Goal: Task Accomplishment & Management: Manage account settings

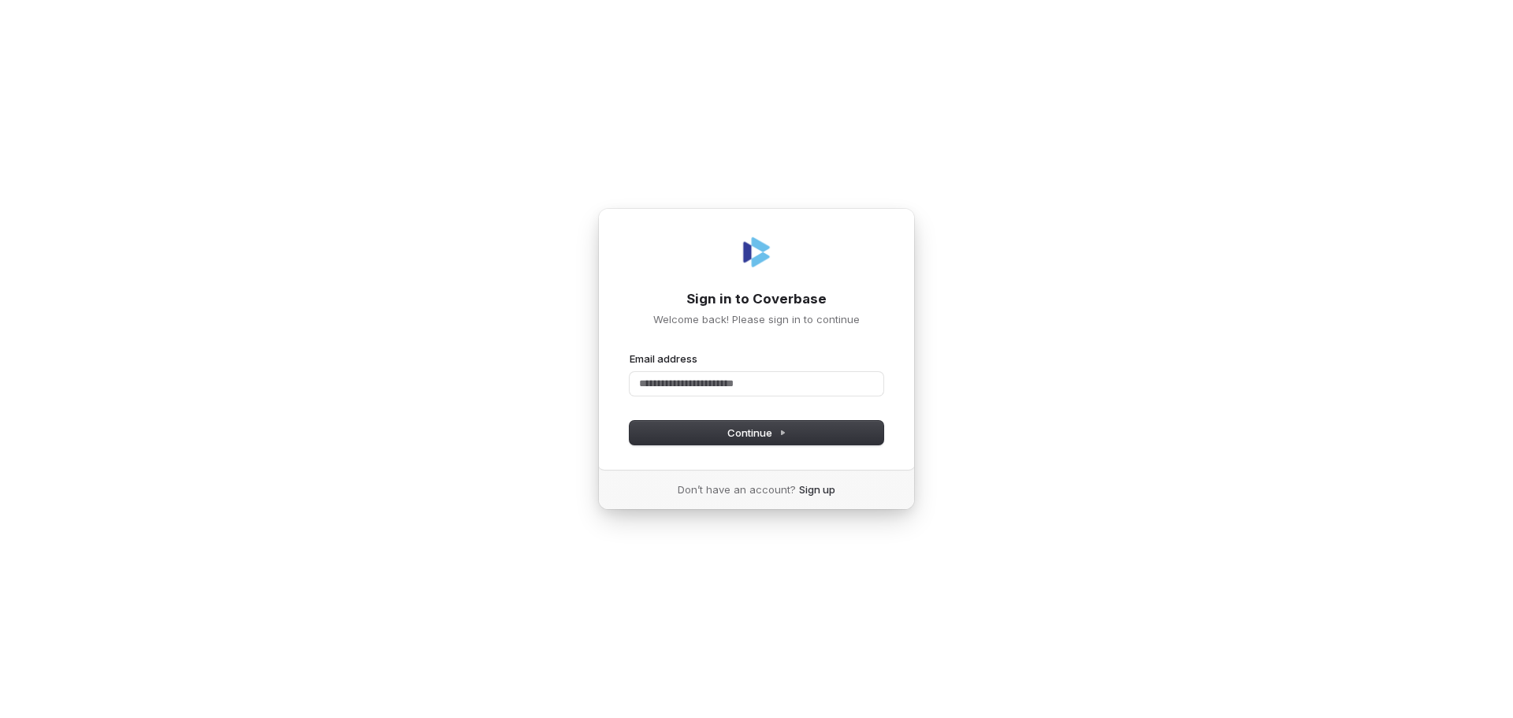
click at [967, 377] on div "Sign in to Coverbase Welcome back! Please sign in to continue Email address Pas…" at bounding box center [756, 359] width 1513 height 718
click at [783, 375] on input "Email address" at bounding box center [757, 384] width 254 height 24
click at [758, 440] on button "Continue" at bounding box center [757, 433] width 254 height 24
type input "**********"
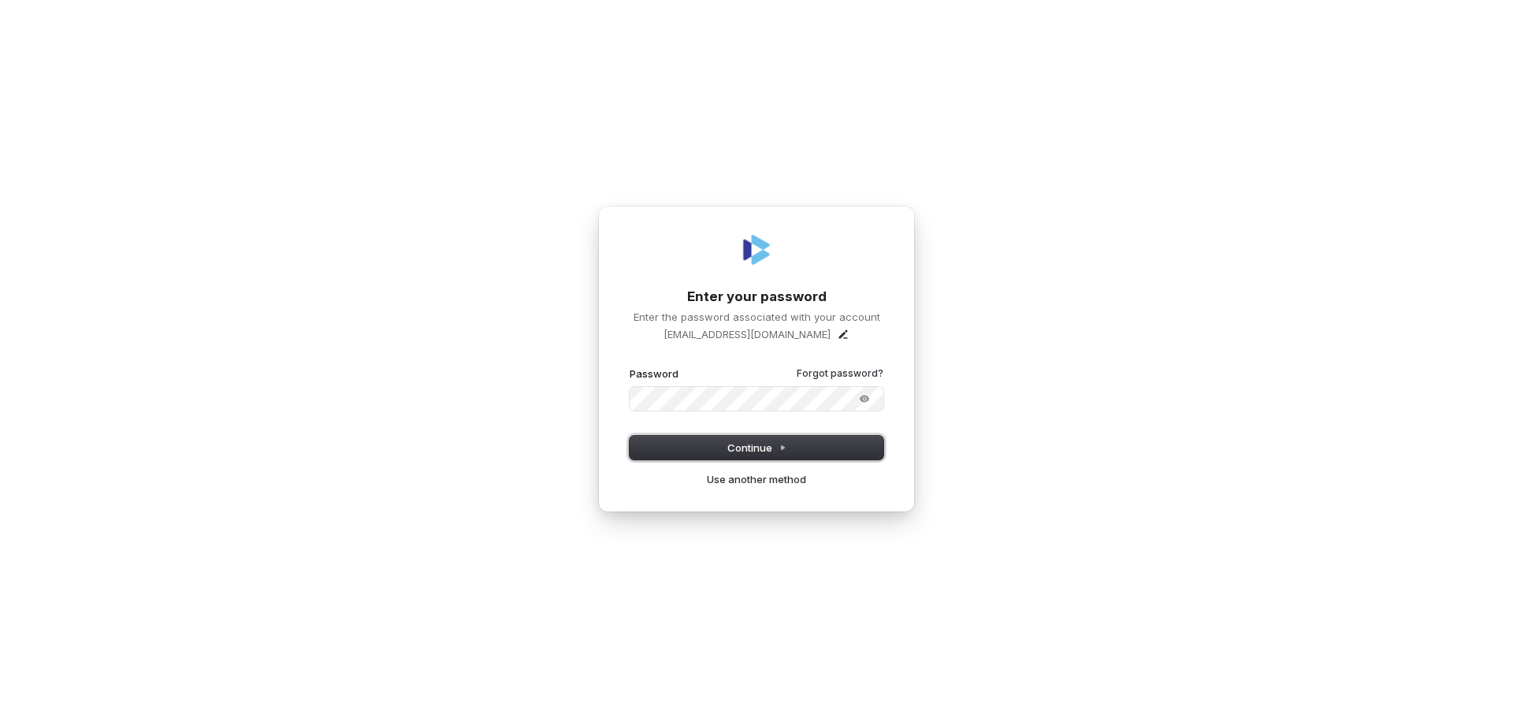
click at [708, 448] on button "Continue" at bounding box center [757, 448] width 254 height 24
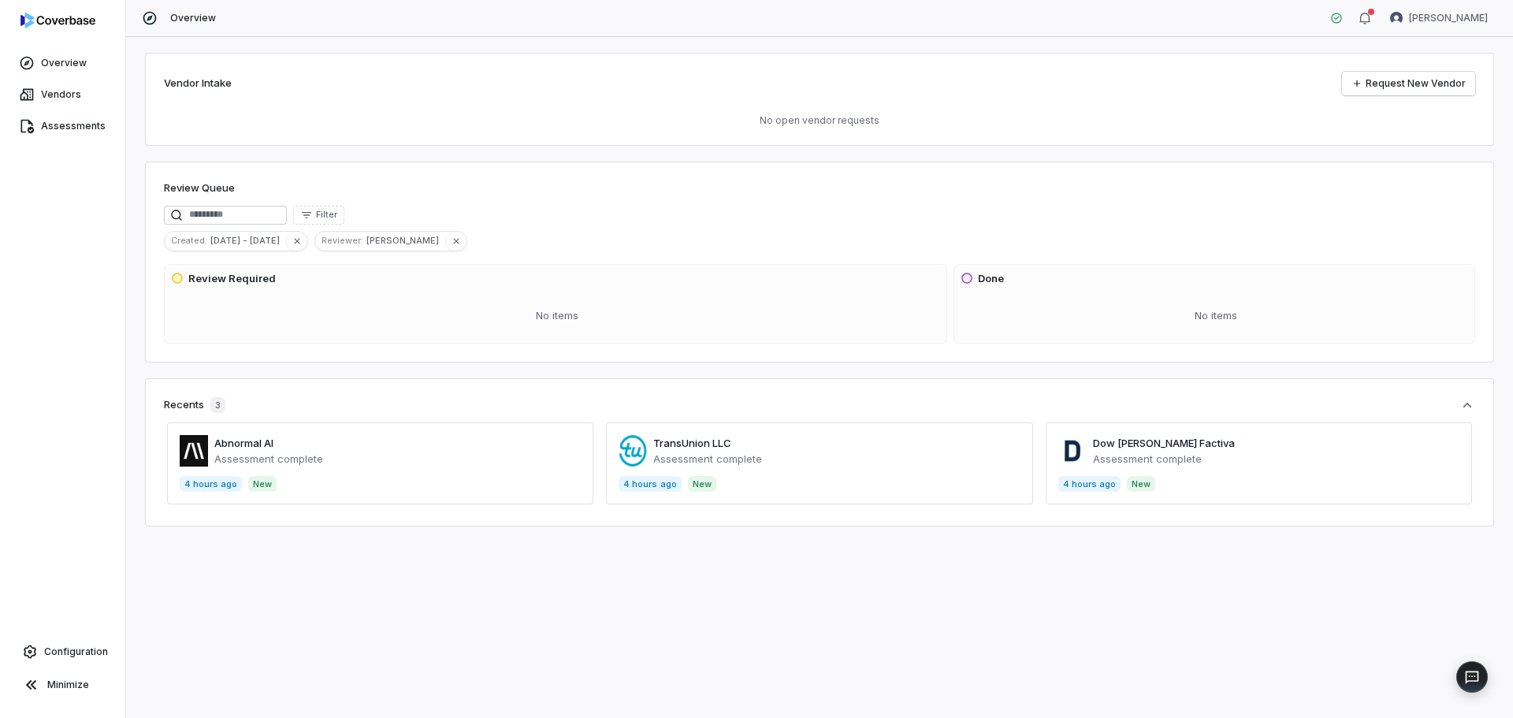
drag, startPoint x: 54, startPoint y: 63, endPoint x: 76, endPoint y: 43, distance: 30.7
click at [54, 63] on span "Overview" at bounding box center [64, 63] width 46 height 13
click at [1444, 12] on html "Overview Vendors Assessments Configuration Minimize Overview [PERSON_NAME] Vend…" at bounding box center [756, 359] width 1513 height 718
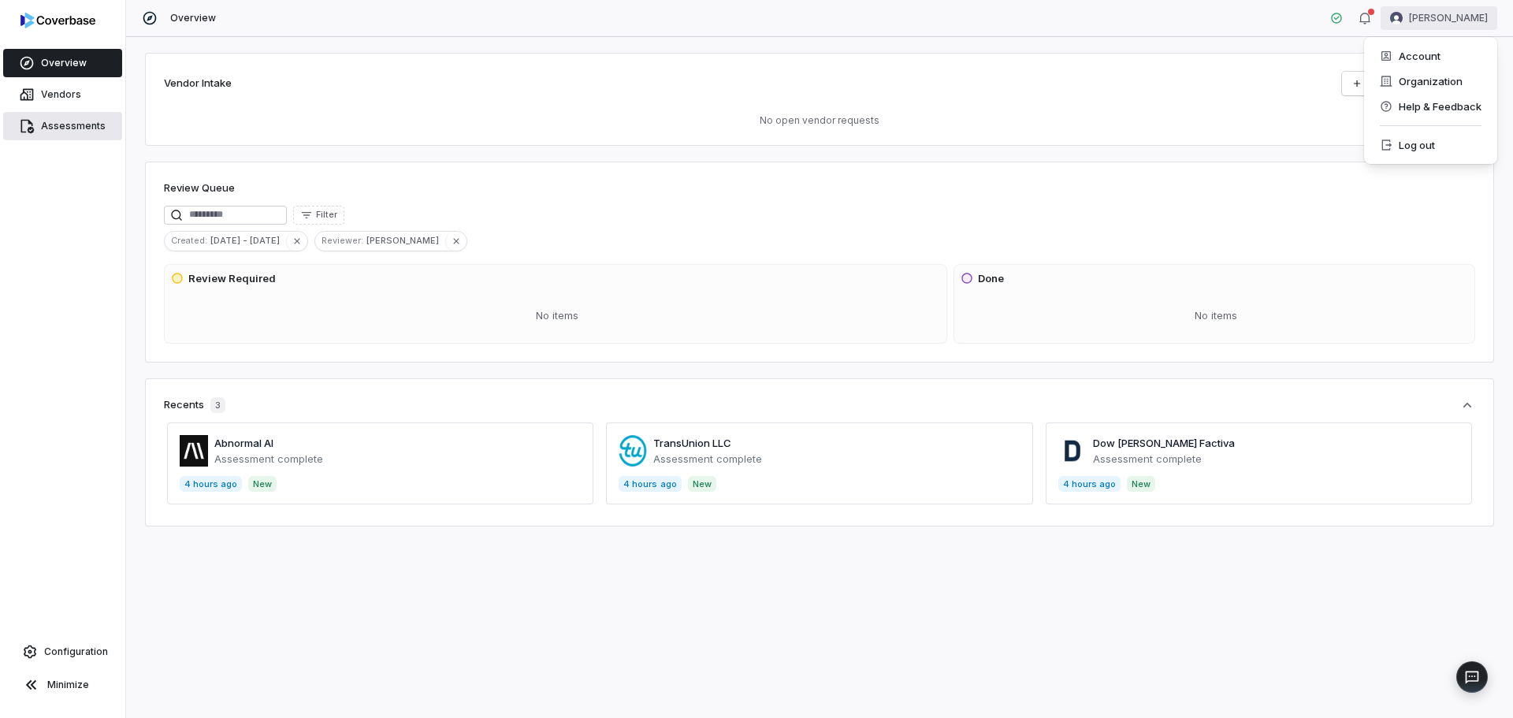
click at [63, 128] on html "Overview Vendors Assessments Configuration Minimize Overview [PERSON_NAME] Vend…" at bounding box center [756, 359] width 1513 height 718
click at [66, 124] on span "Assessments" at bounding box center [73, 126] width 65 height 13
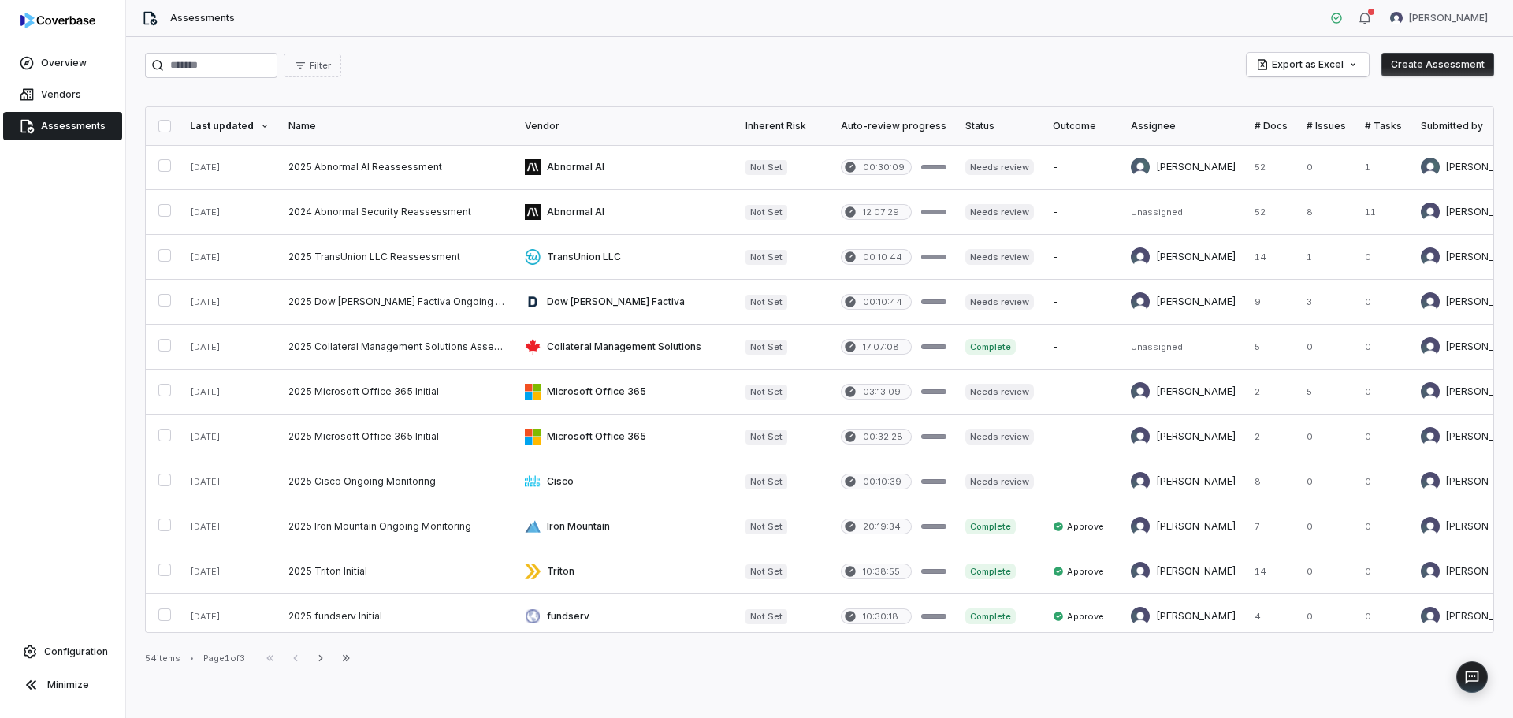
click at [1157, 118] on th "Assignee" at bounding box center [1183, 126] width 124 height 38
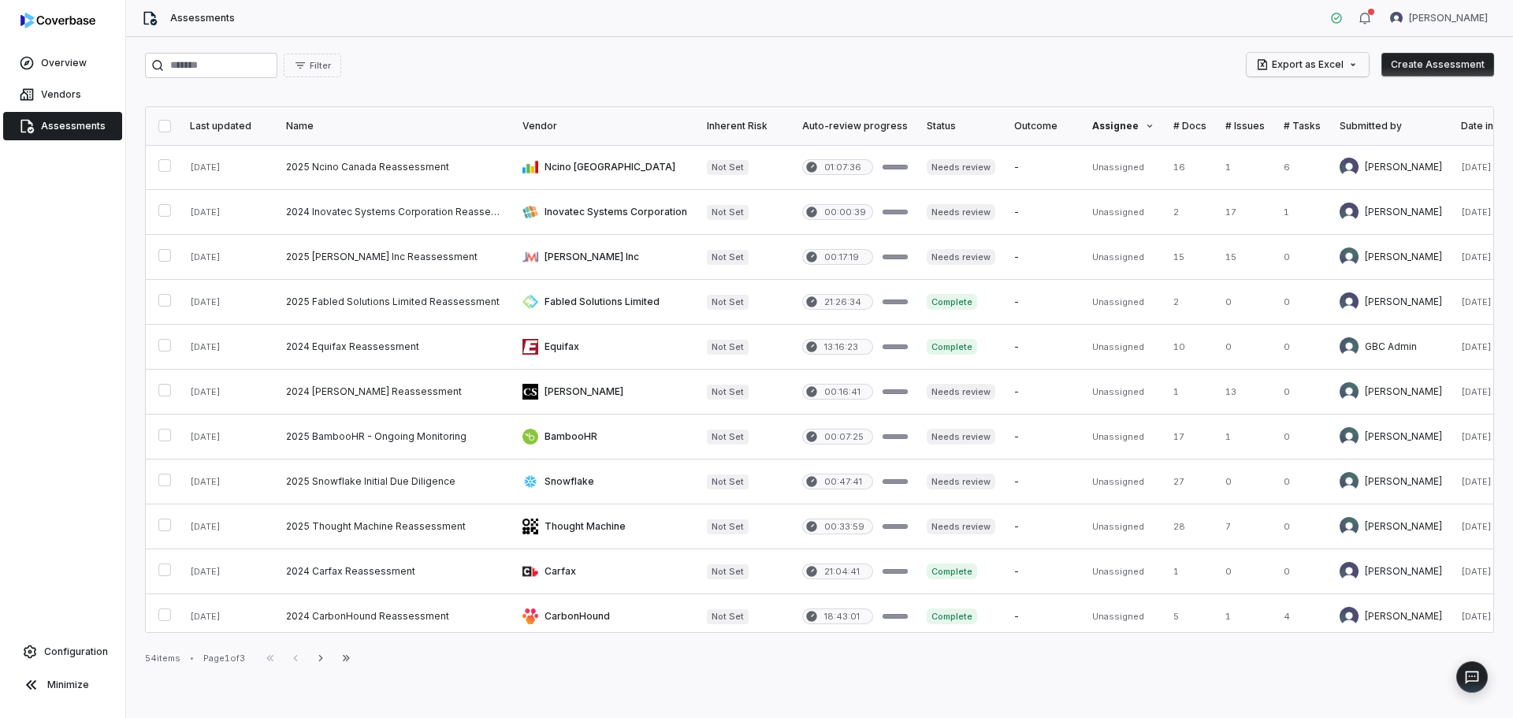
click at [1355, 61] on html "Overview Vendors Assessments Configuration Minimize Assessments [PERSON_NAME] F…" at bounding box center [756, 359] width 1513 height 718
click at [364, 56] on html "Overview Vendors Assessments Configuration Minimize Assessments [PERSON_NAME] F…" at bounding box center [756, 359] width 1513 height 718
click at [341, 58] on button "Filter" at bounding box center [313, 66] width 58 height 24
click at [381, 166] on div "Assignee" at bounding box center [403, 162] width 151 height 25
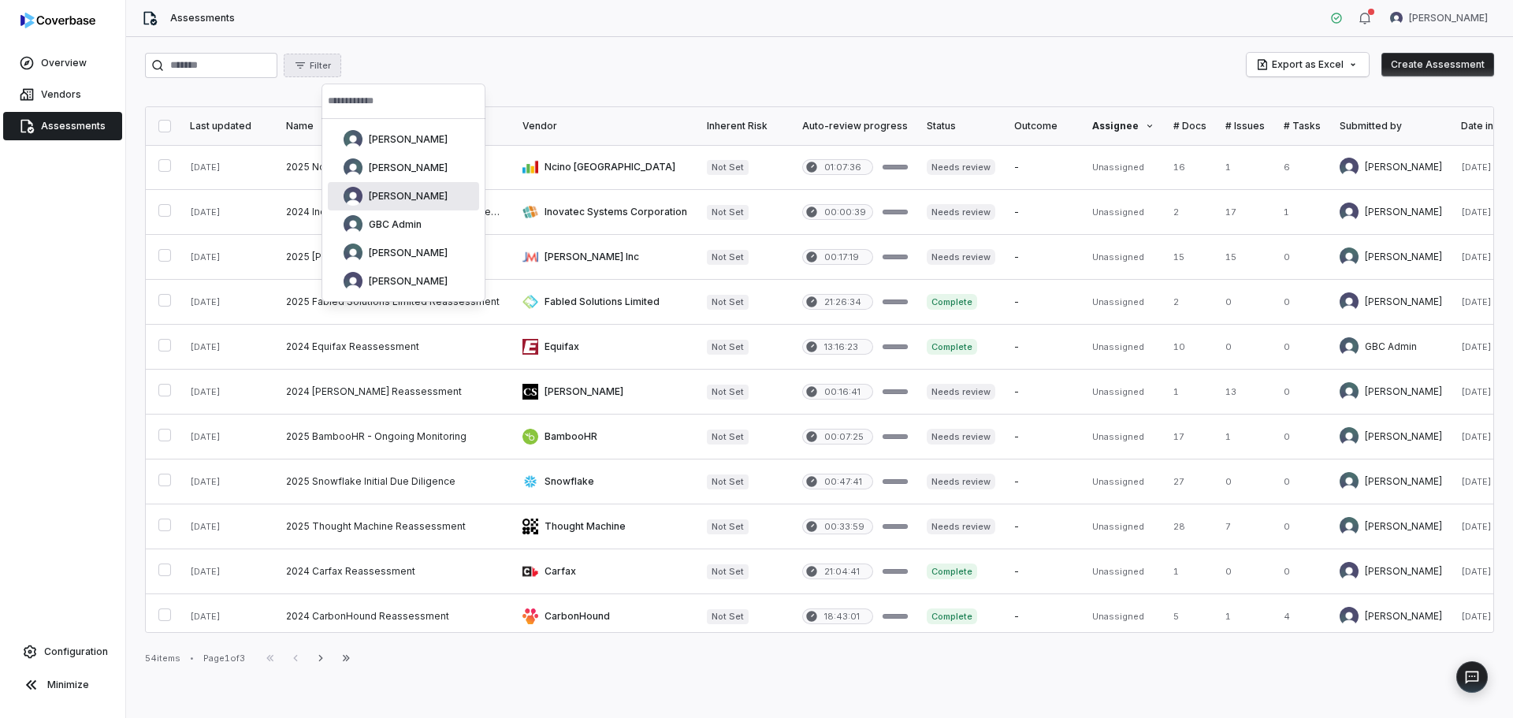
click at [384, 195] on span "[PERSON_NAME]" at bounding box center [408, 196] width 79 height 13
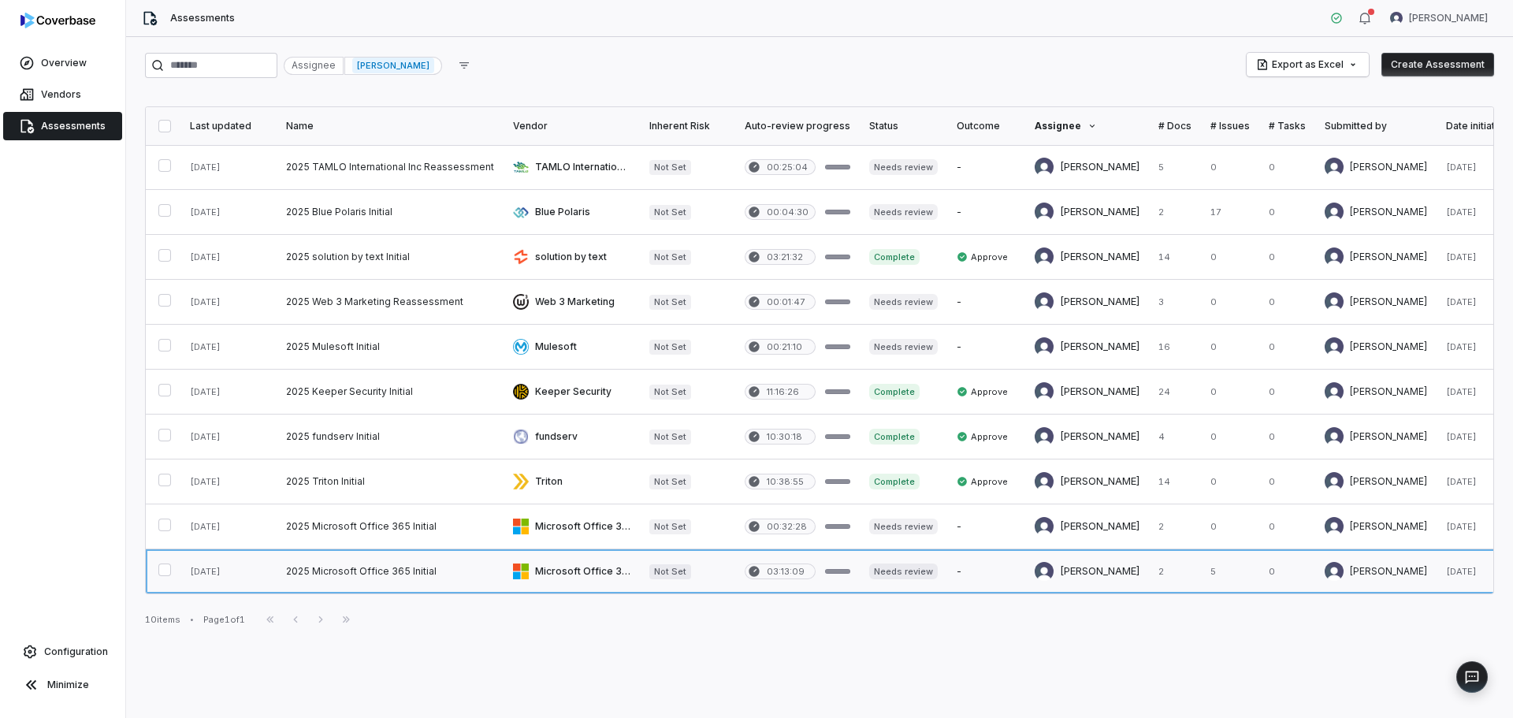
click at [551, 570] on link at bounding box center [571, 571] width 136 height 44
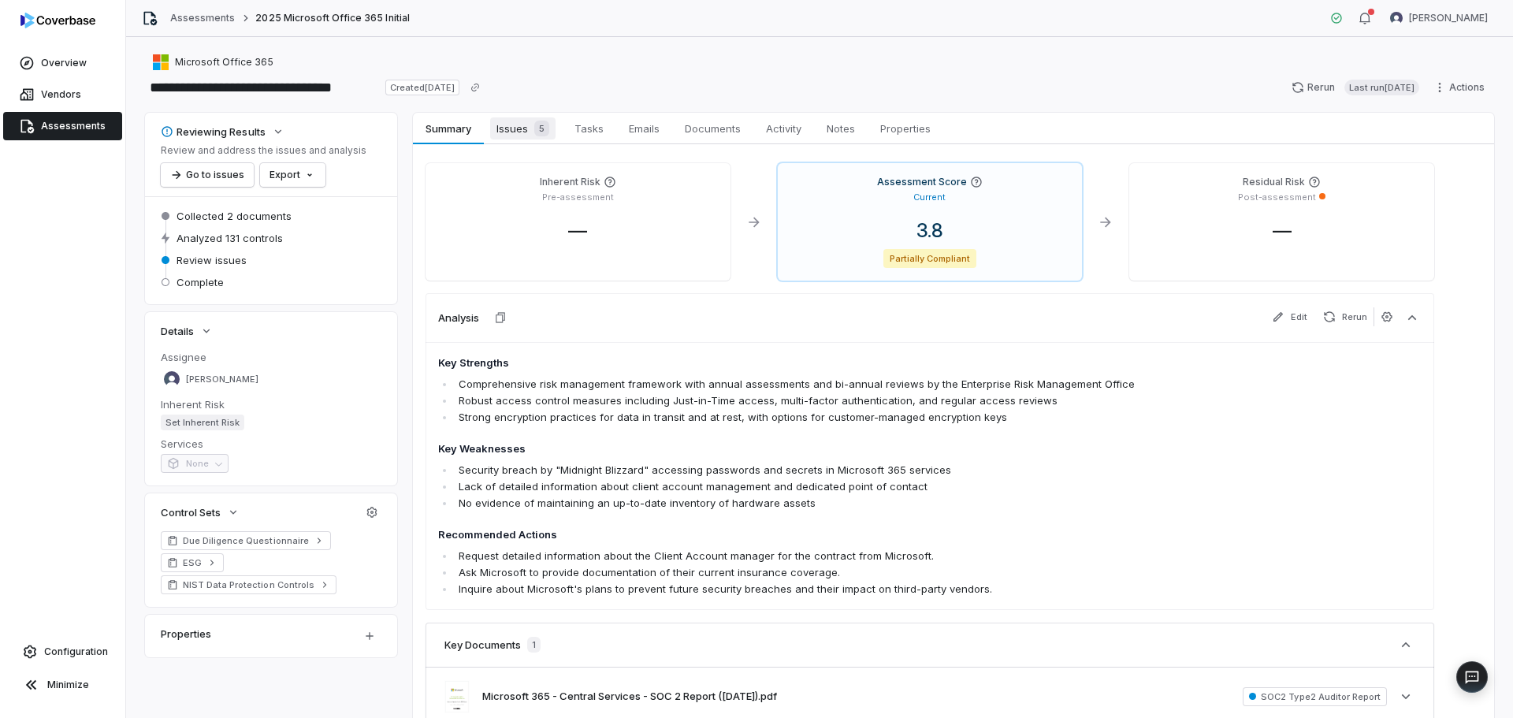
click at [515, 124] on span "Issues 5" at bounding box center [522, 128] width 65 height 22
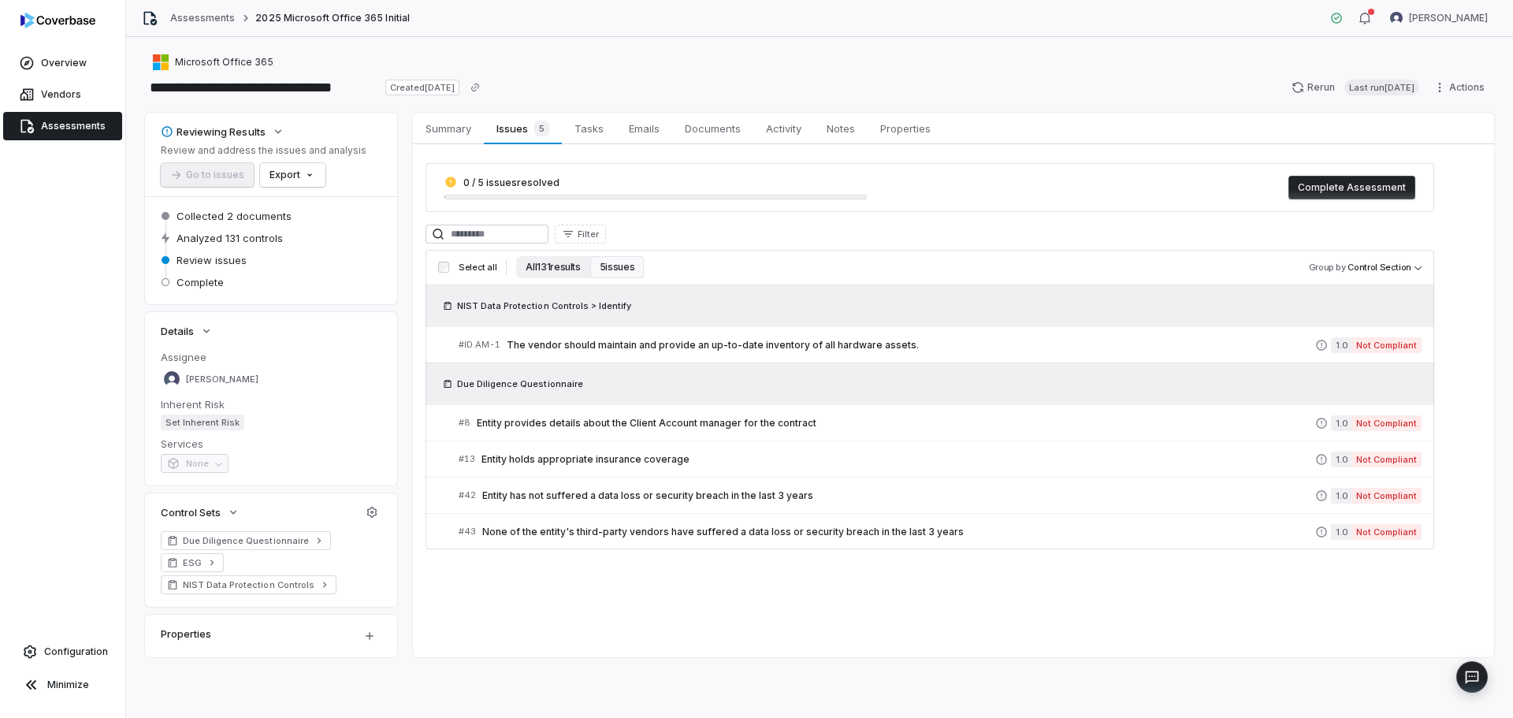
click at [529, 270] on button "All 131 results" at bounding box center [552, 267] width 73 height 22
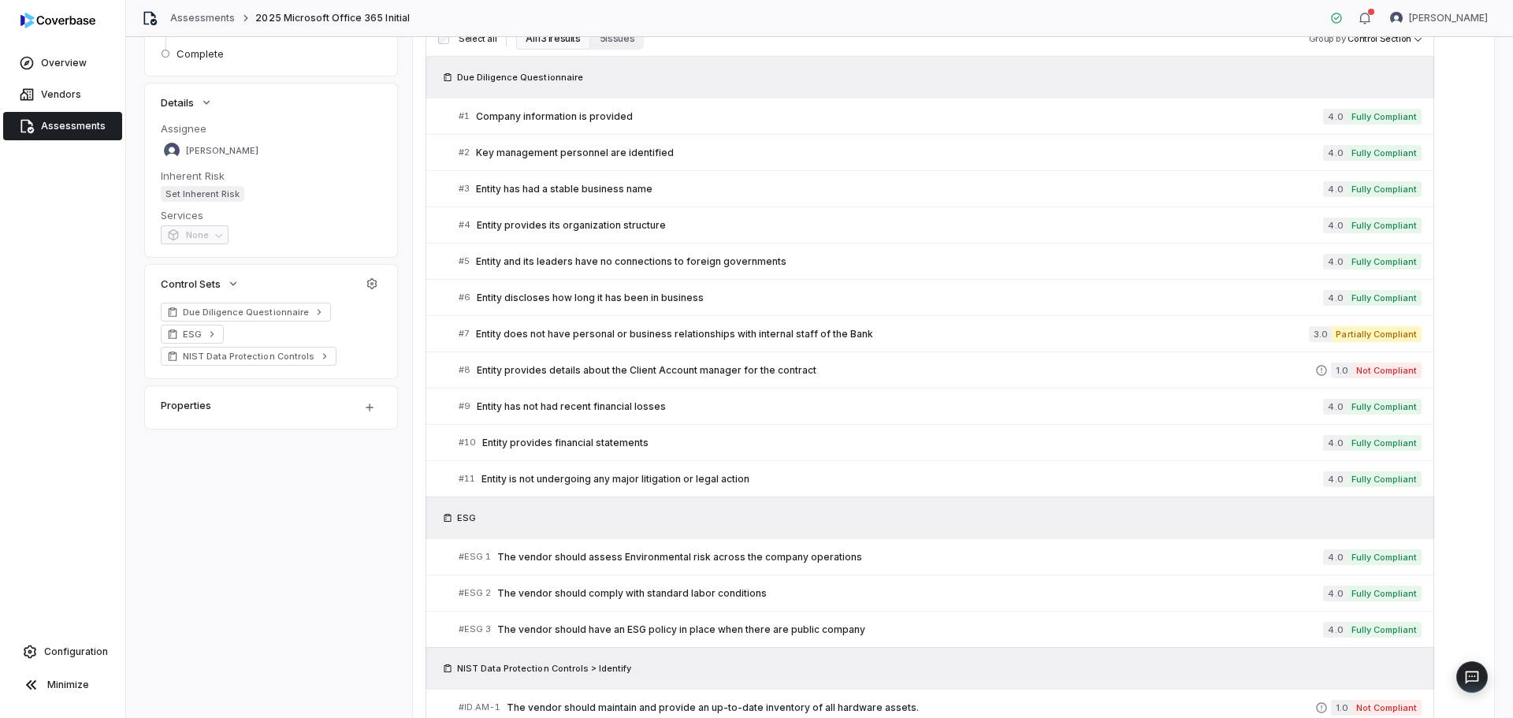
scroll to position [473, 0]
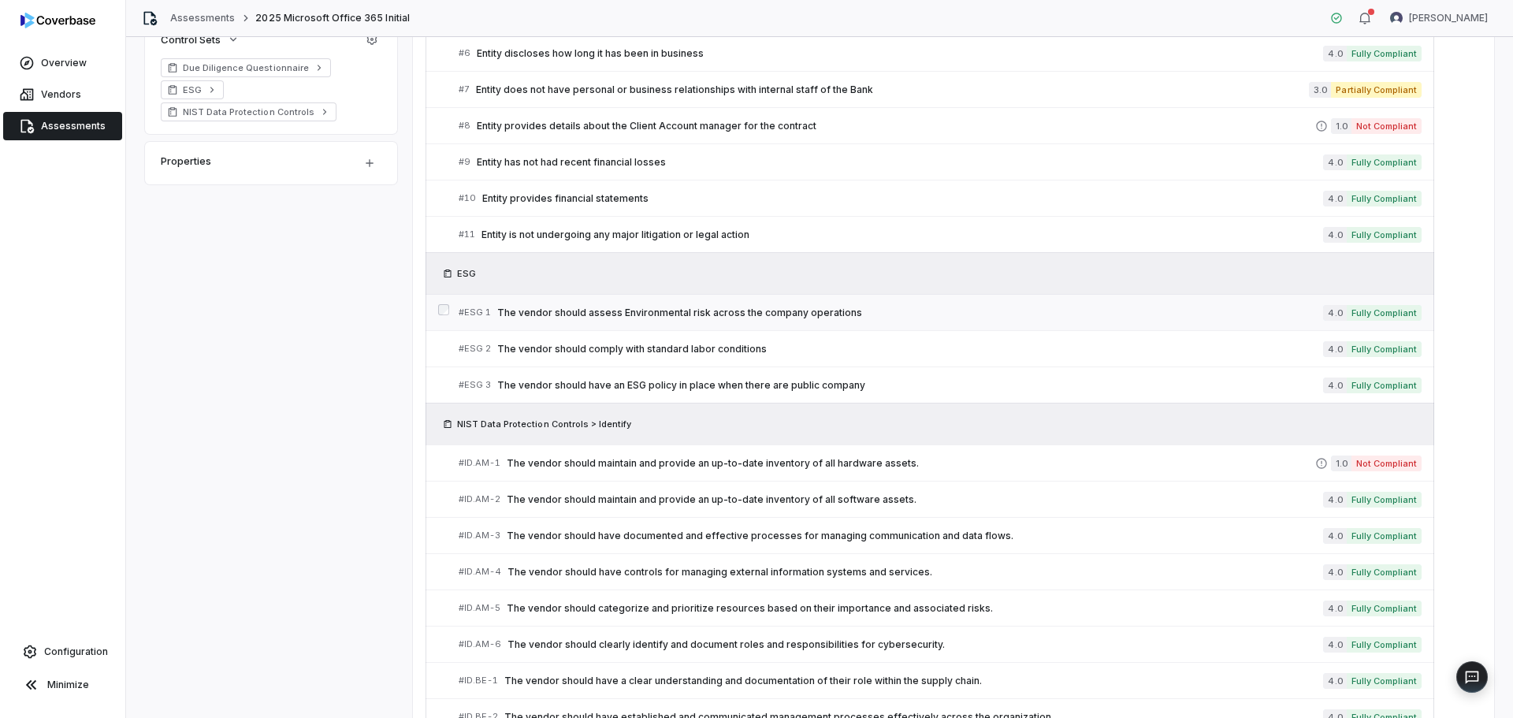
click at [662, 310] on span "The vendor should assess Environmental risk across the company operations" at bounding box center [910, 312] width 826 height 13
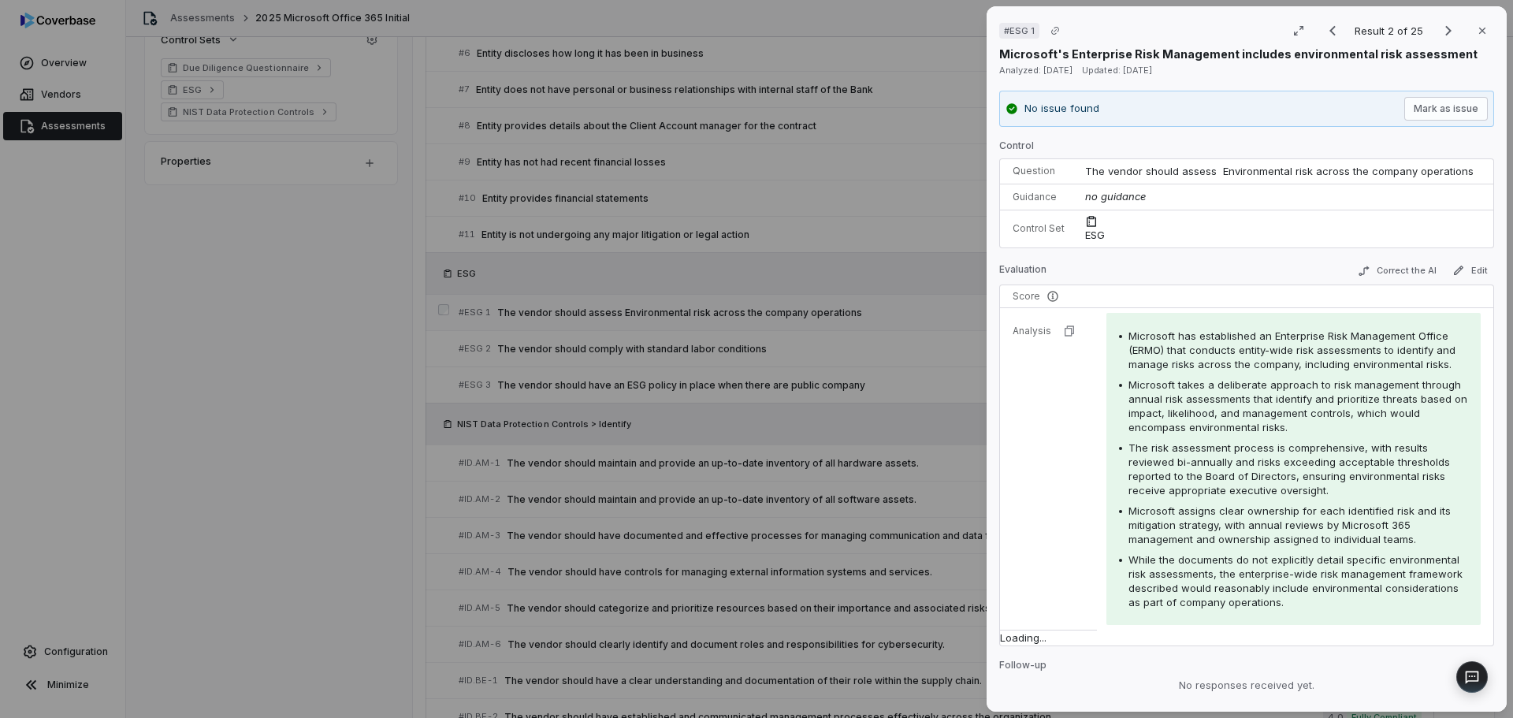
click at [662, 310] on div "# ESG 1 Result 2 of 25 Close Microsoft's Enterprise Risk Management includes en…" at bounding box center [756, 359] width 1513 height 718
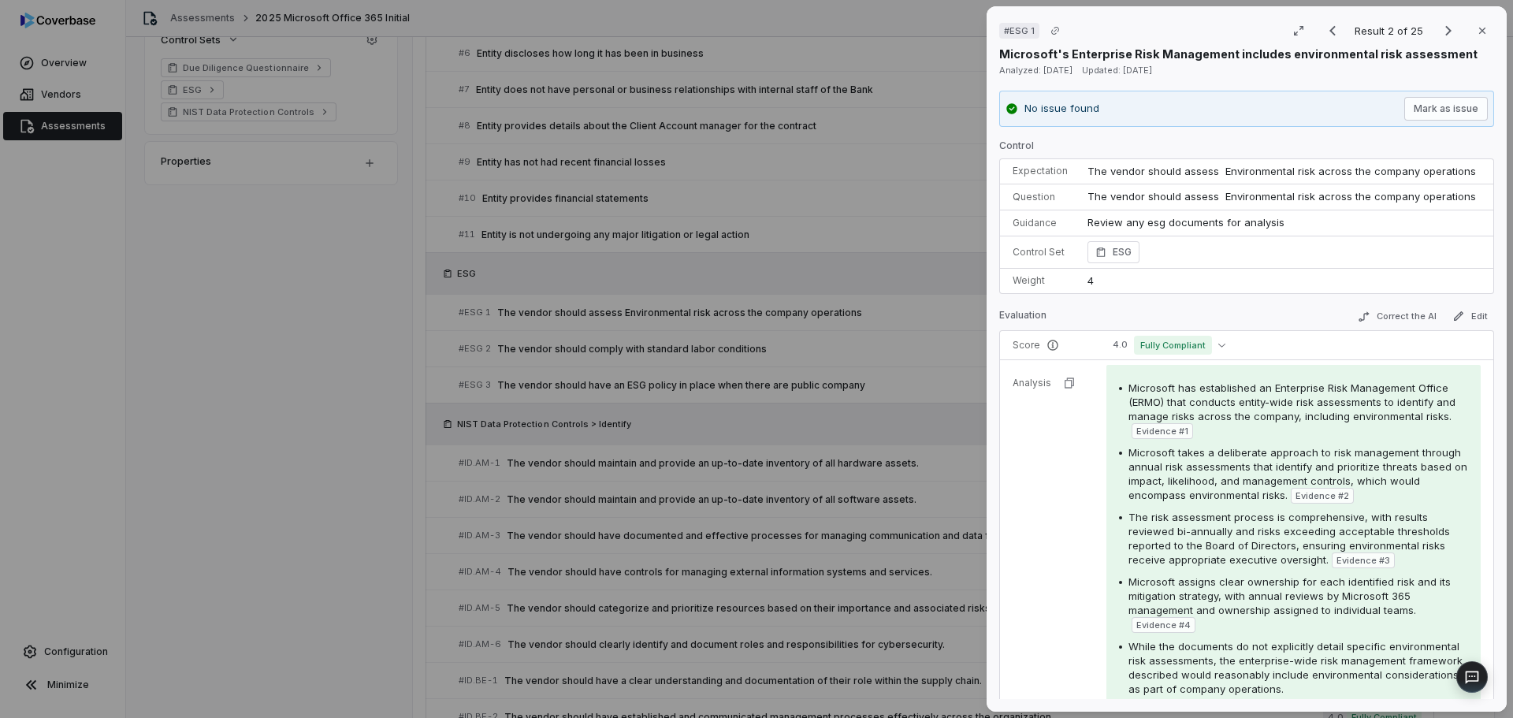
click at [837, 258] on div "# ESG 1 Result 2 of 25 Close Microsoft's Enterprise Risk Management includes en…" at bounding box center [756, 359] width 1513 height 718
